Goal: Information Seeking & Learning: Check status

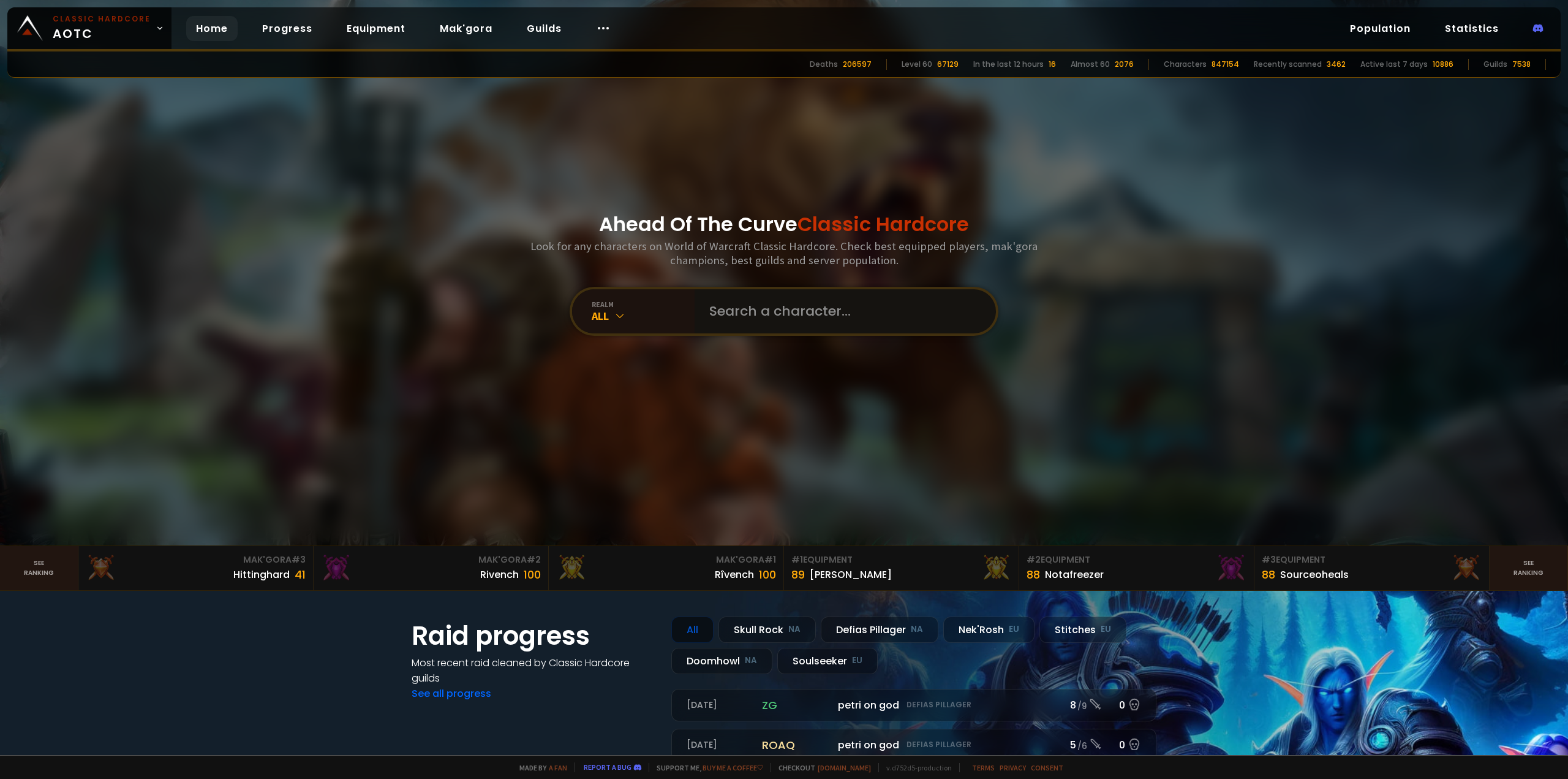
click at [717, 308] on input "text" at bounding box center [842, 311] width 279 height 44
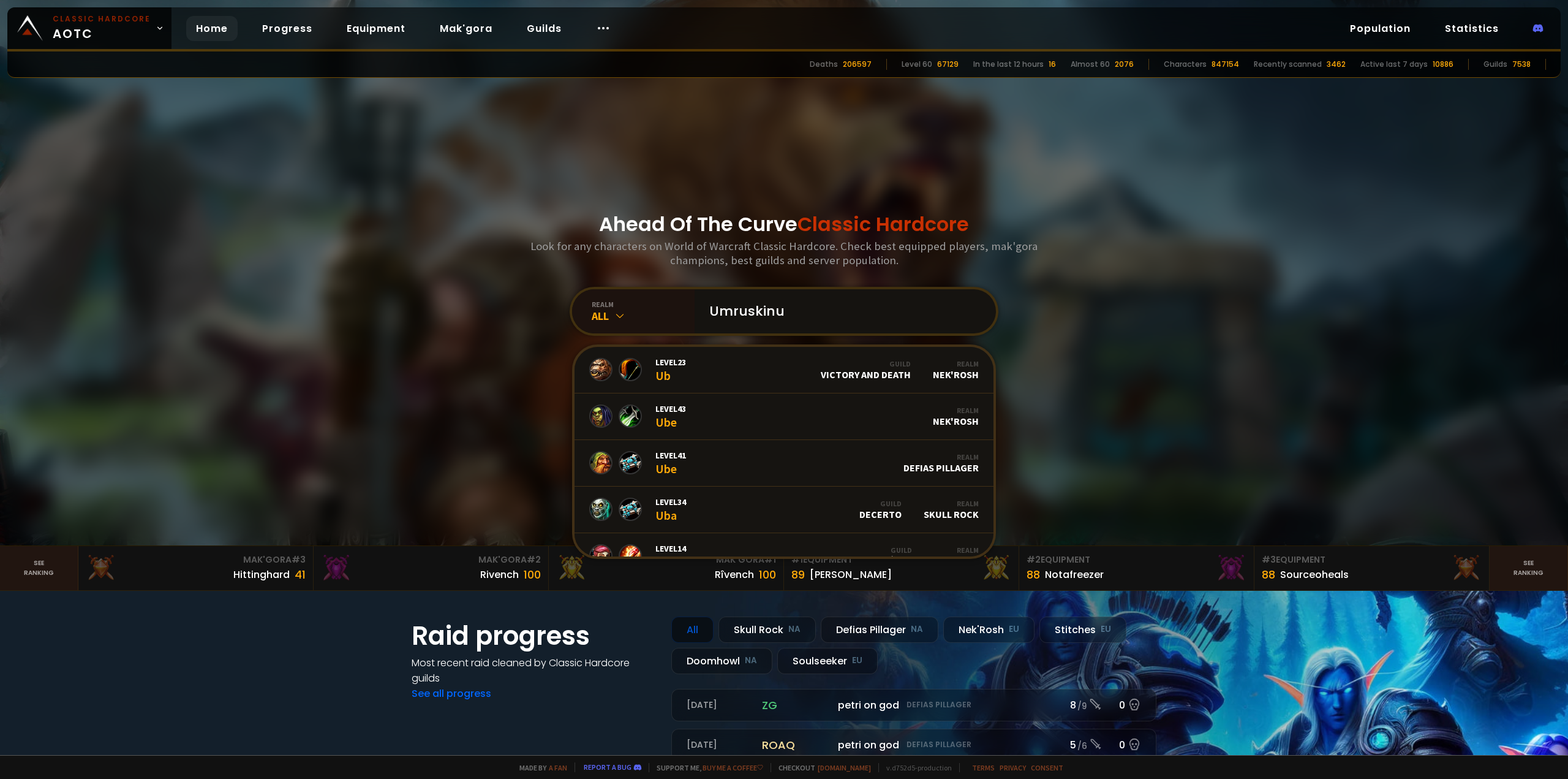
type input "Umruskinus"
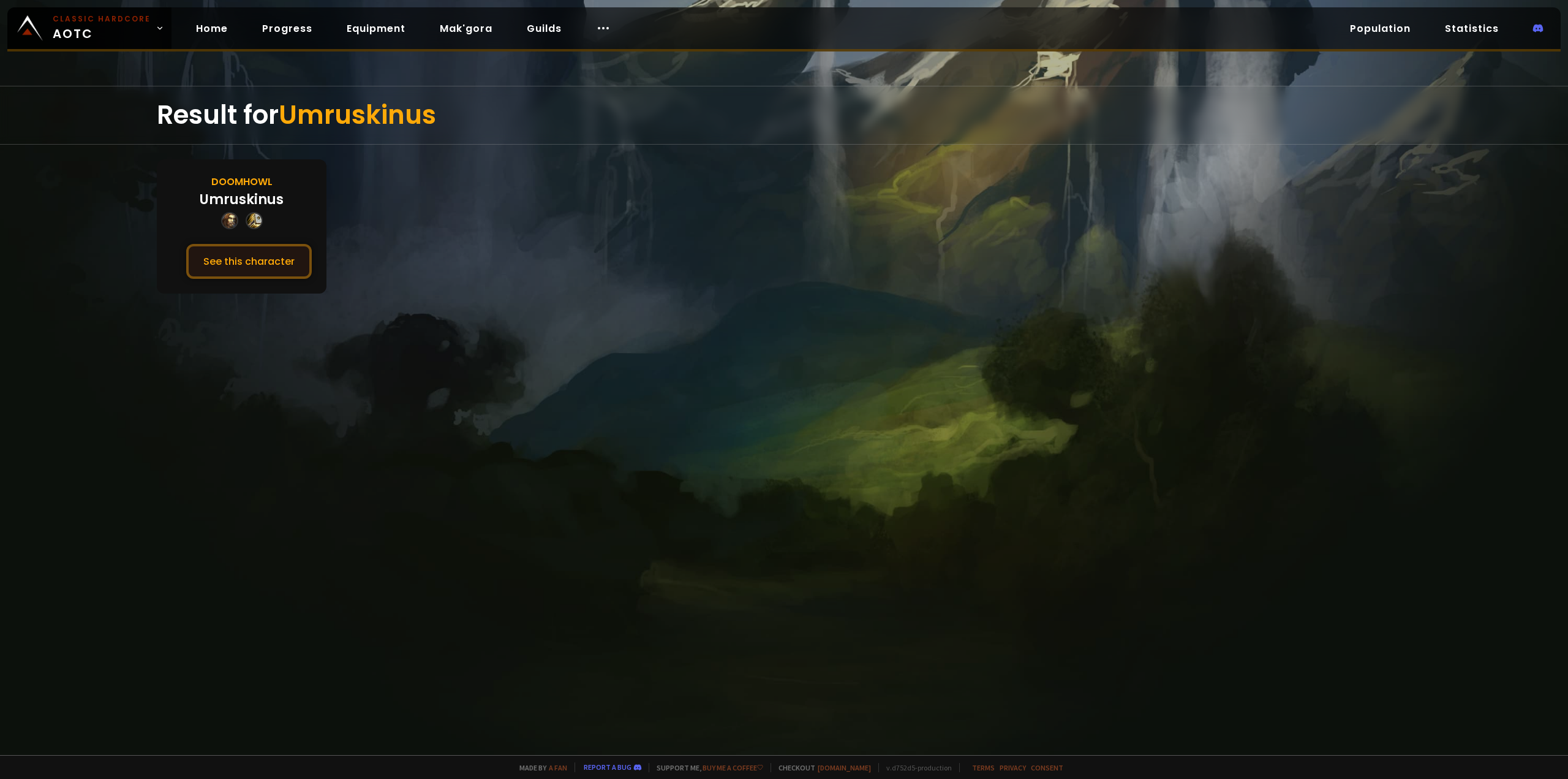
click at [262, 267] on button "See this character" at bounding box center [249, 261] width 126 height 35
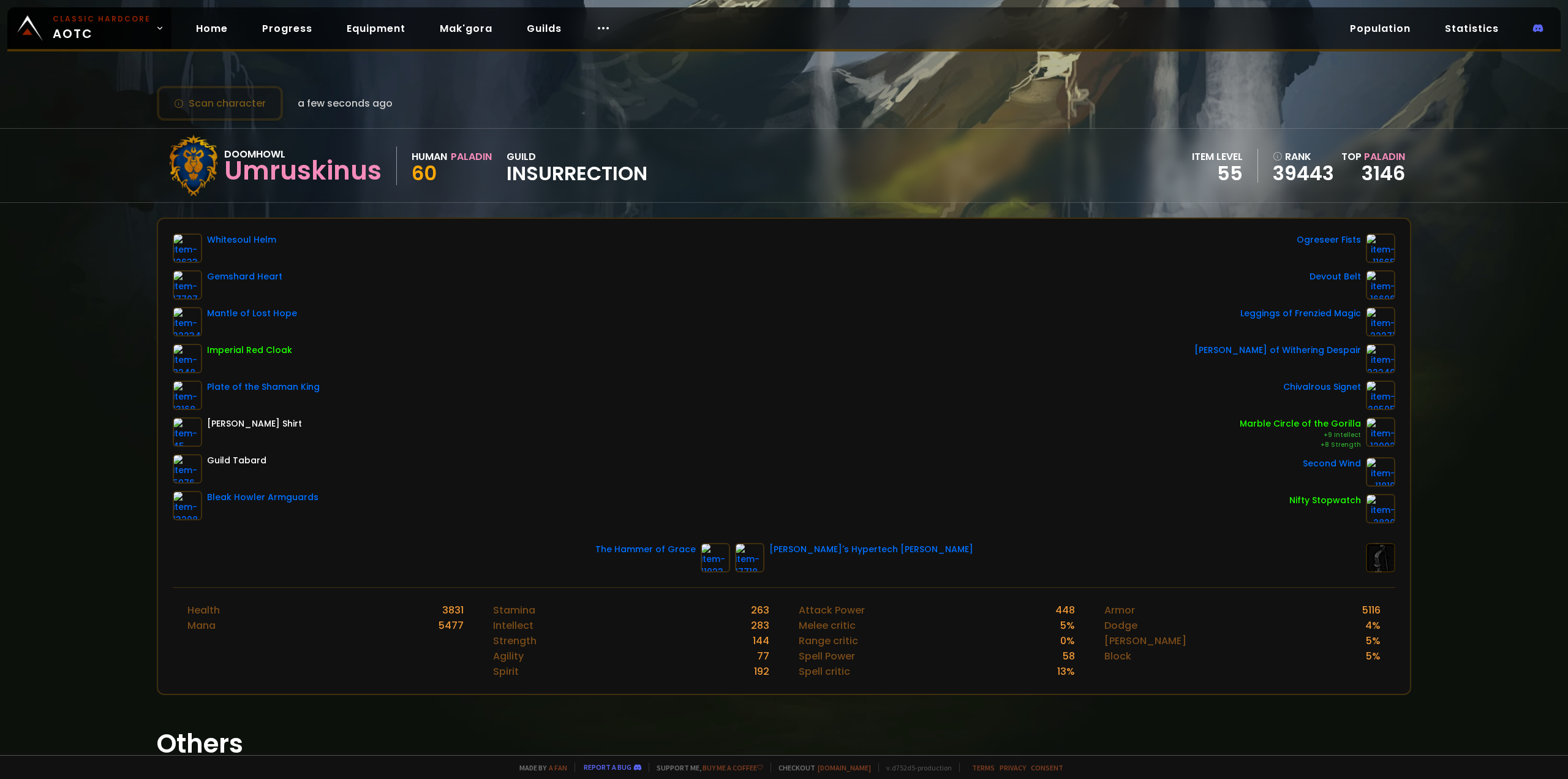
click at [643, 268] on div "Whitesoul Helm Gemshard Heart Mantle of Lost Hope Imperial Red Cloak Plate of t…" at bounding box center [784, 379] width 1223 height 290
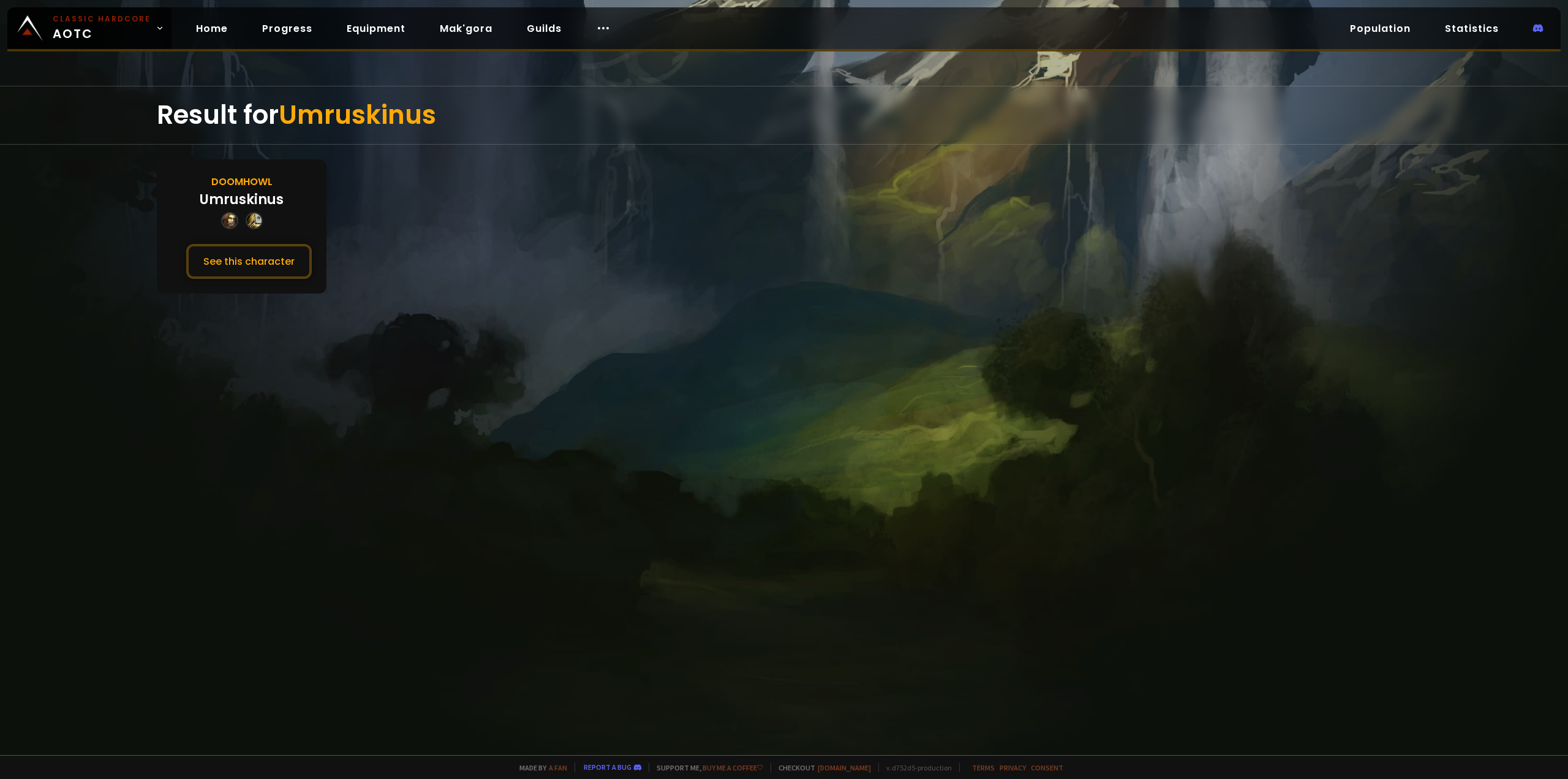
drag, startPoint x: 313, startPoint y: 234, endPoint x: 325, endPoint y: 231, distance: 12.4
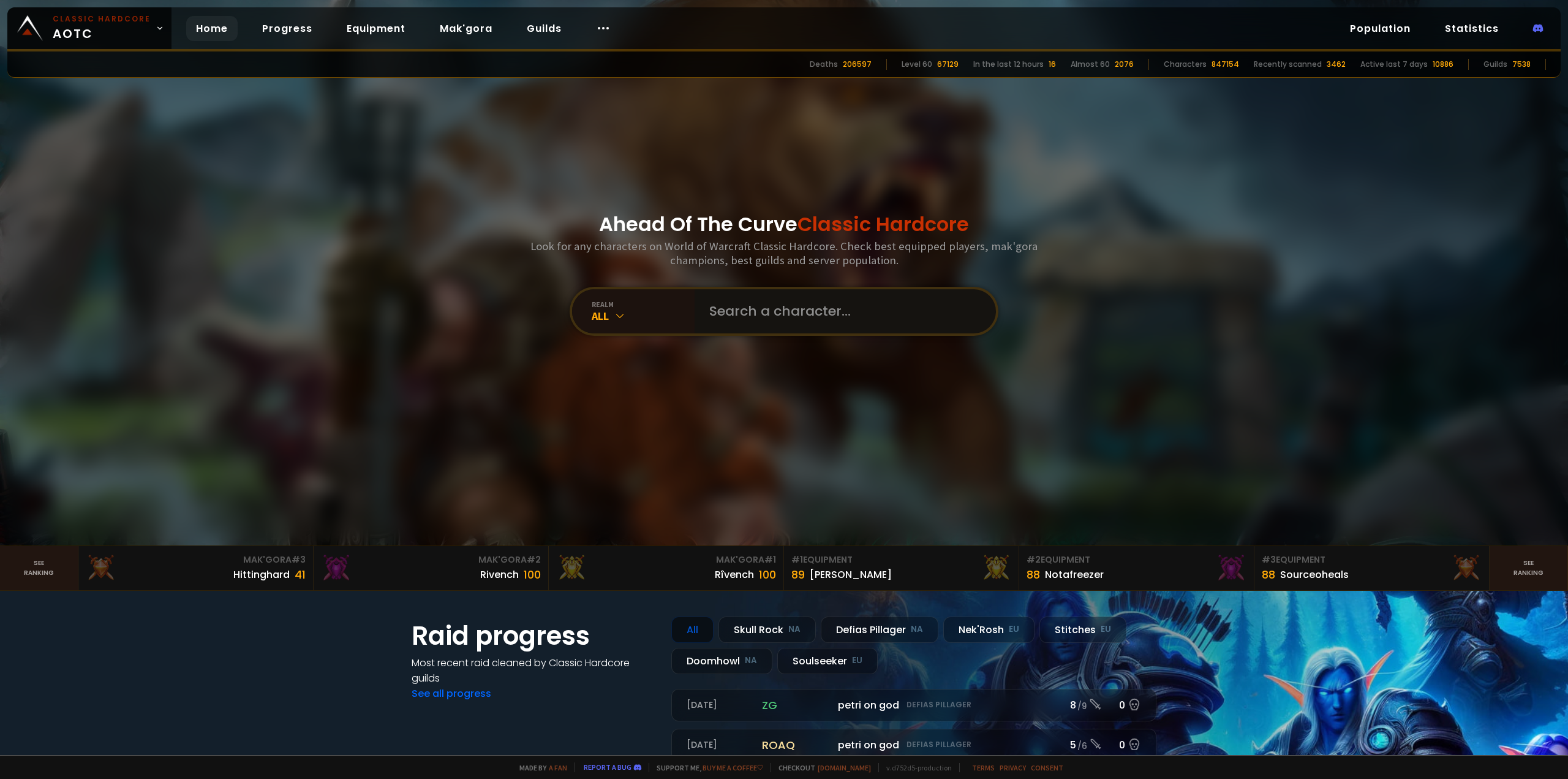
click at [752, 308] on input "text" at bounding box center [842, 311] width 279 height 44
type input "Iziey"
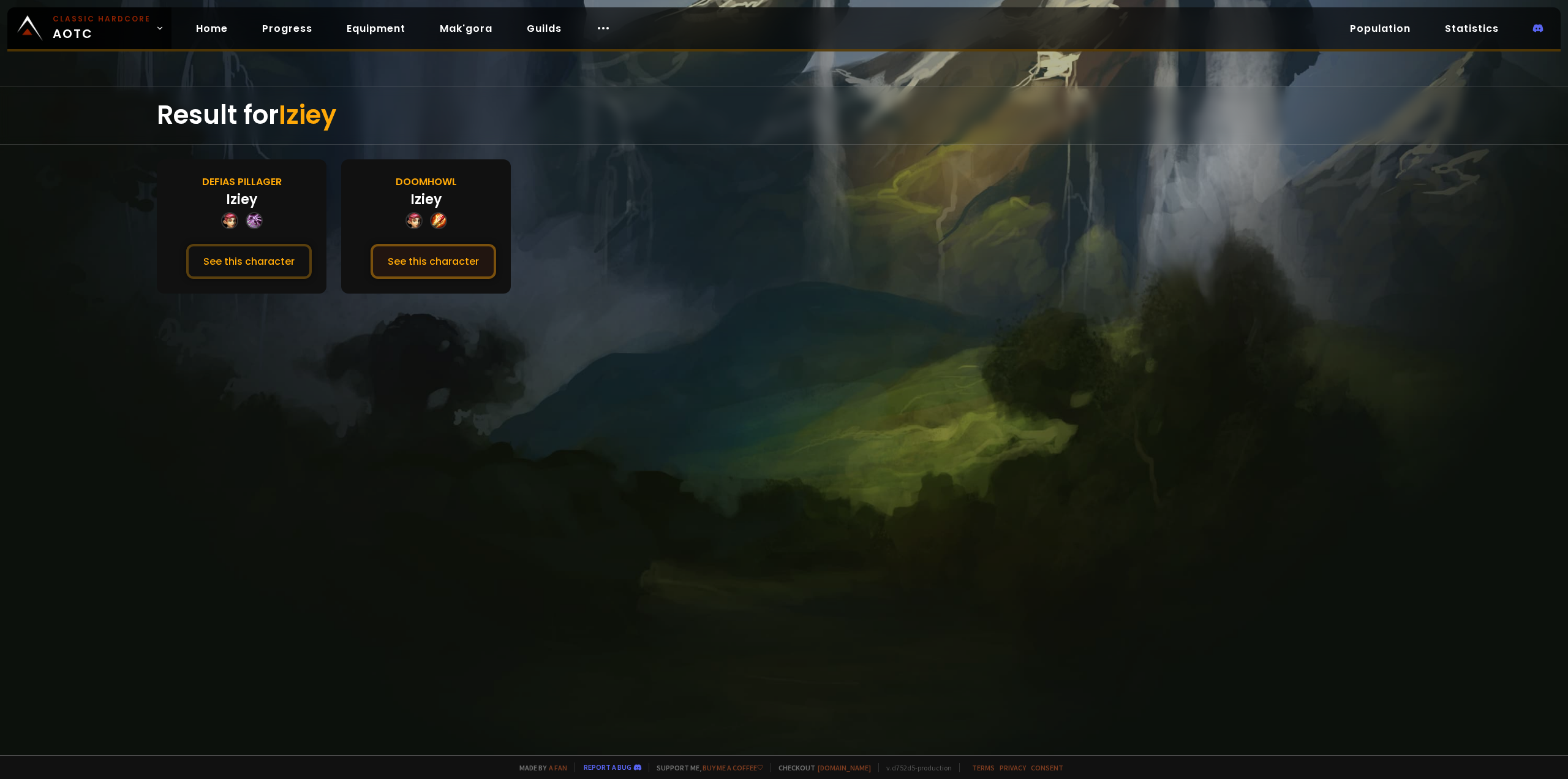
click at [437, 269] on button "See this character" at bounding box center [433, 261] width 126 height 35
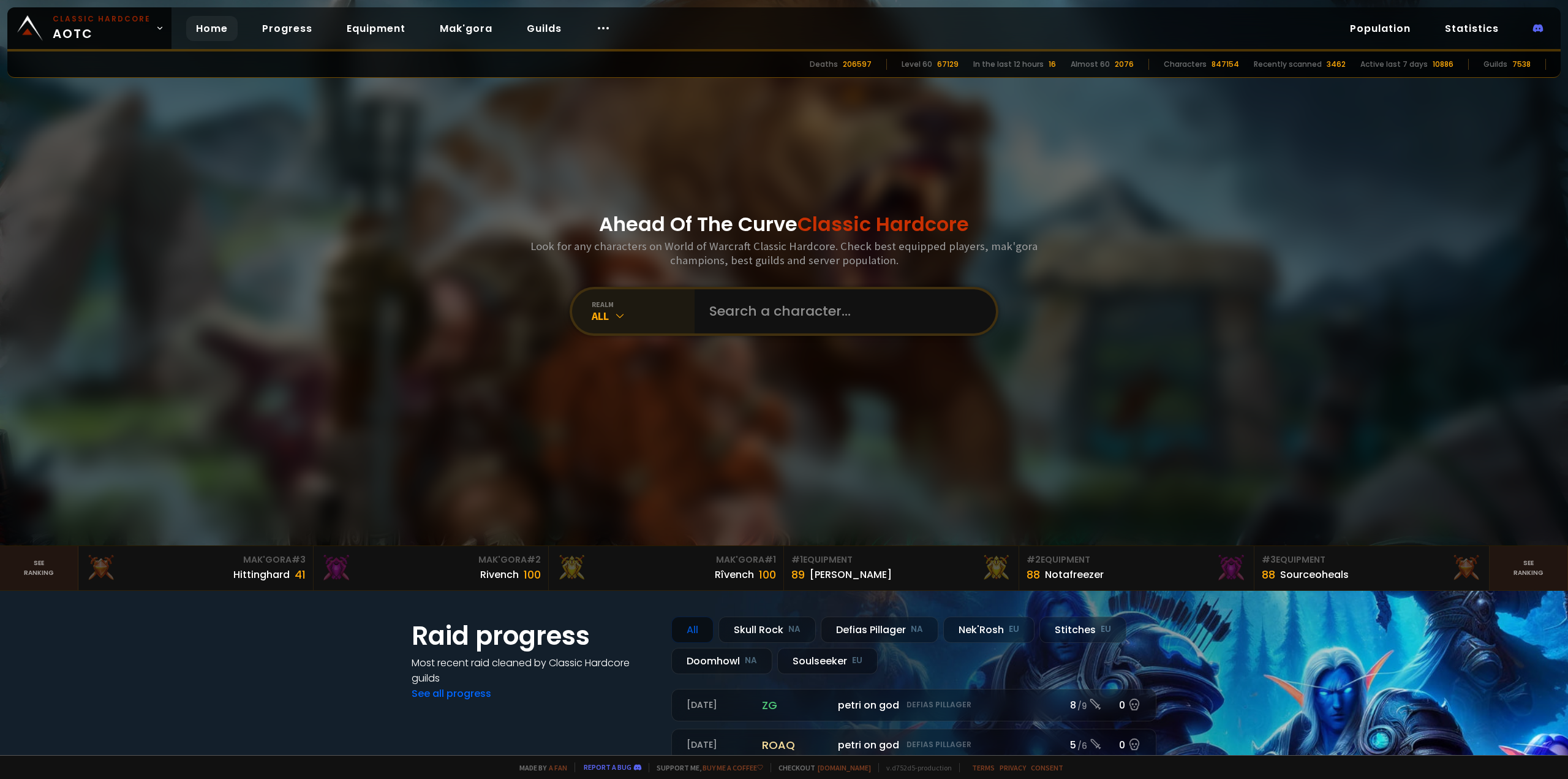
click at [660, 293] on div "realm All" at bounding box center [633, 311] width 122 height 44
click at [771, 305] on input "text" at bounding box center [842, 311] width 279 height 44
type input "Xorani"
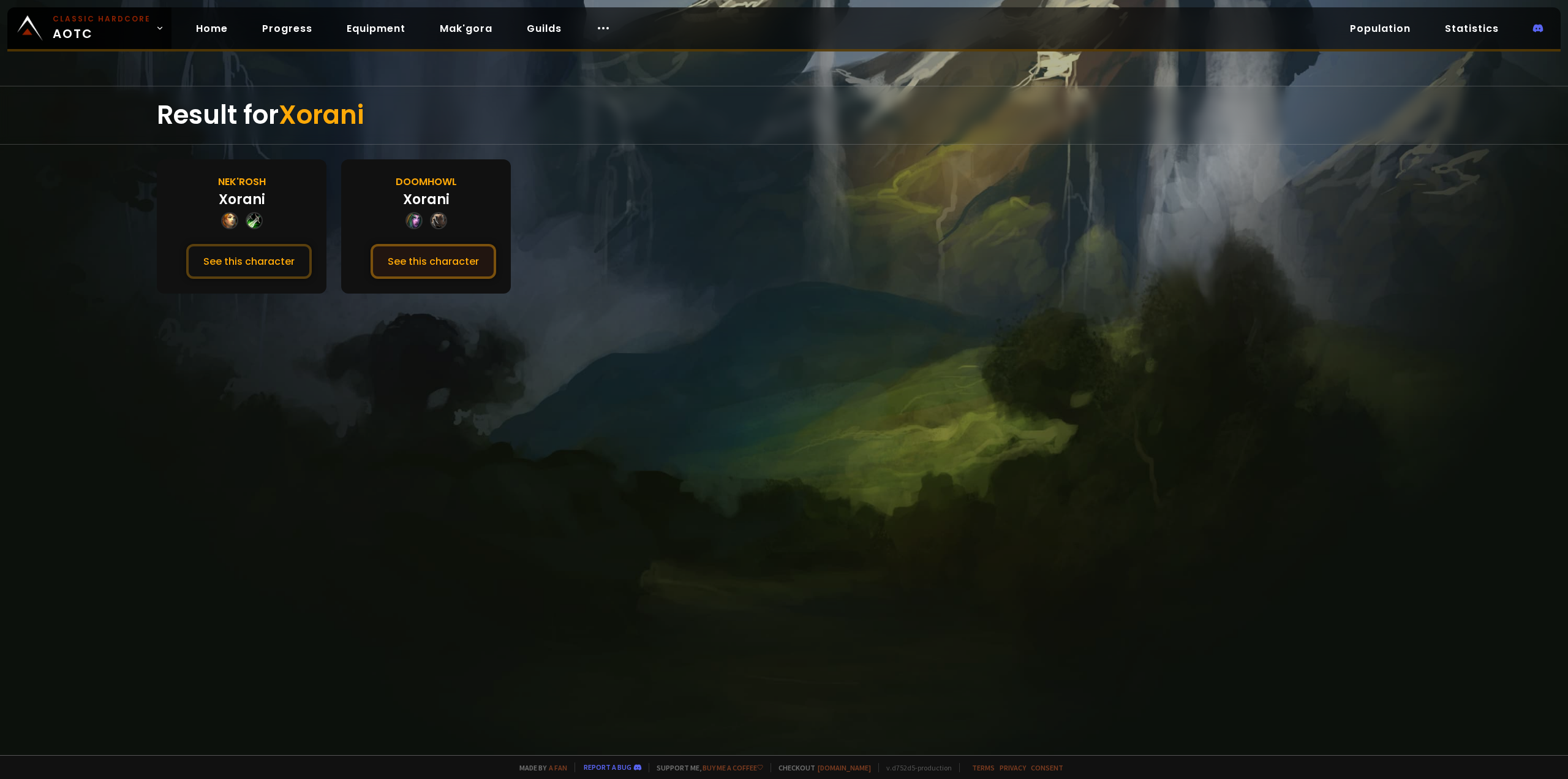
click at [474, 256] on button "See this character" at bounding box center [433, 261] width 126 height 35
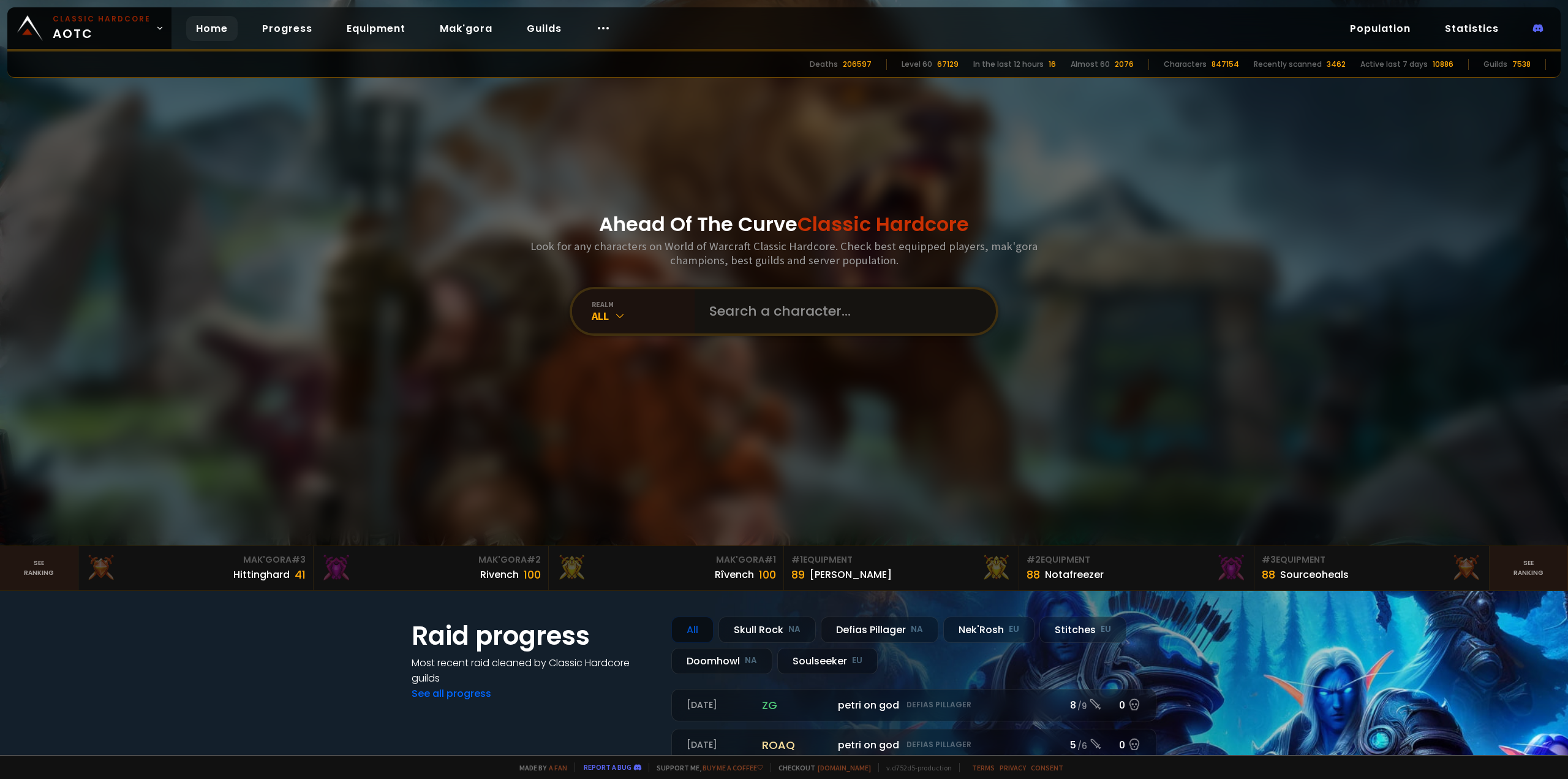
click at [730, 298] on input "text" at bounding box center [842, 311] width 279 height 44
type input "Starshards"
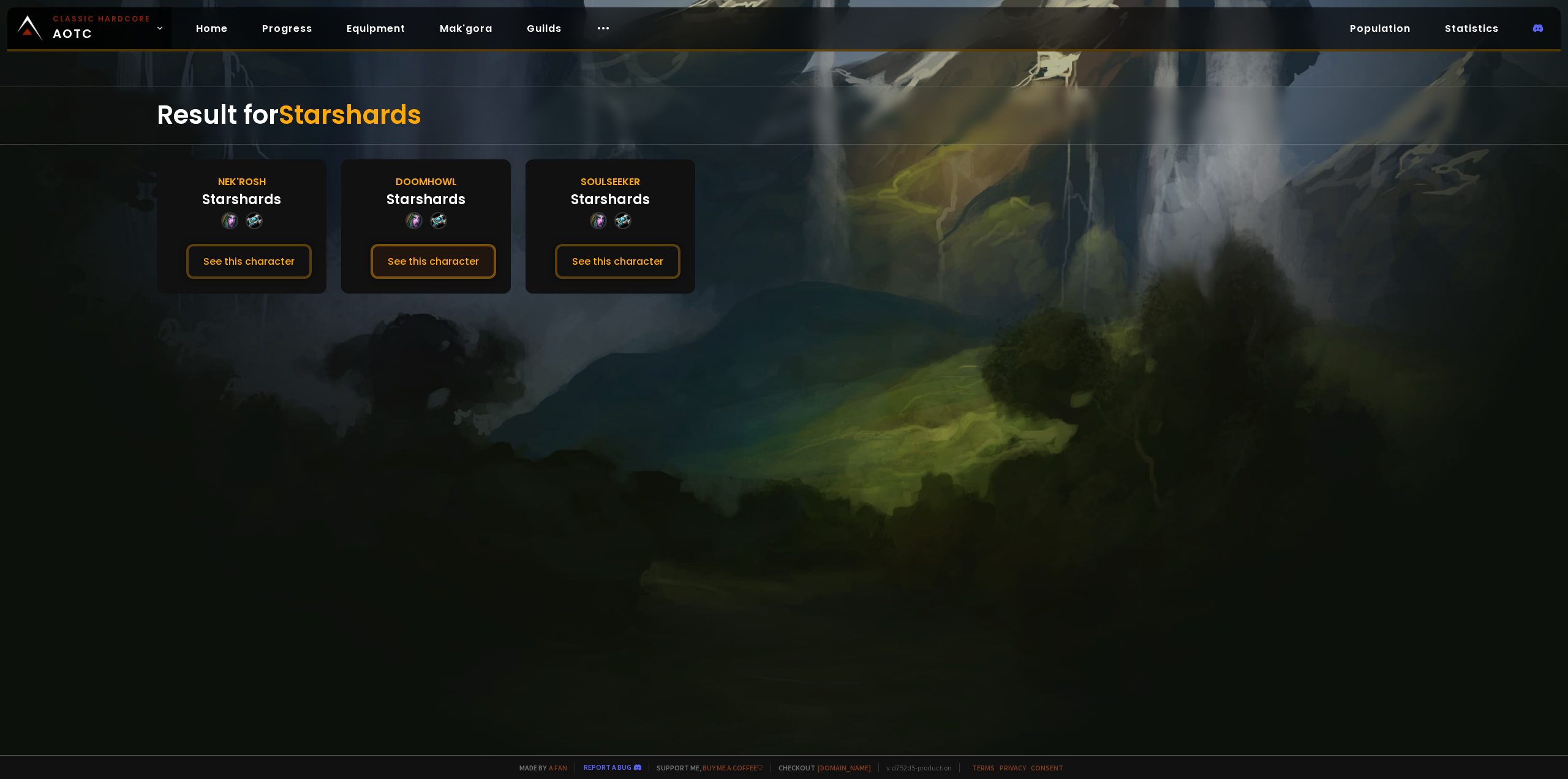
drag, startPoint x: 461, startPoint y: 266, endPoint x: 430, endPoint y: 253, distance: 33.6
click at [461, 266] on button "See this character" at bounding box center [433, 261] width 126 height 35
